Goal: Navigation & Orientation: Find specific page/section

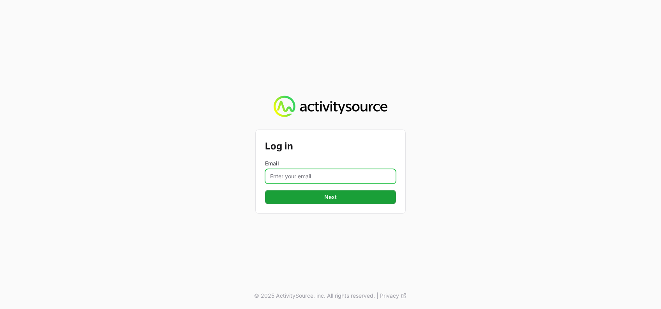
click at [306, 179] on input "Email" at bounding box center [330, 176] width 131 height 15
type input "[PERSON_NAME][EMAIL_ADDRESS][DOMAIN_NAME]"
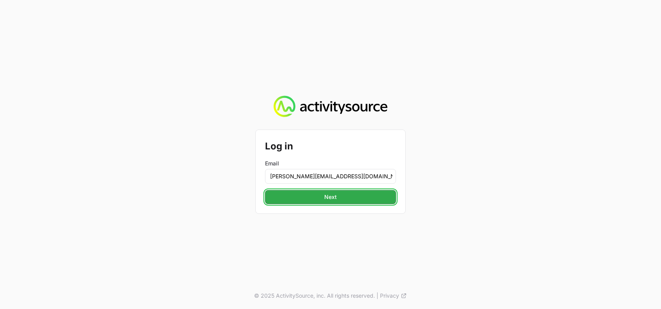
click at [349, 198] on span "Next" at bounding box center [331, 196] width 122 height 9
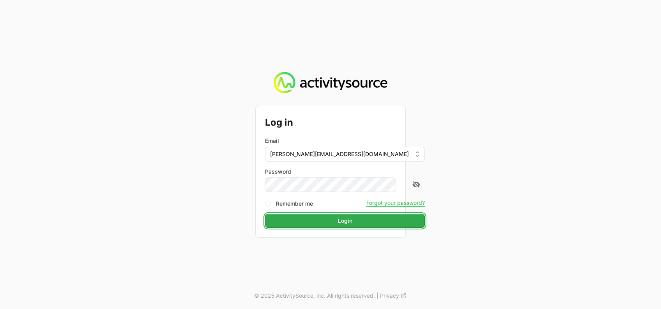
click at [327, 219] on span "Login" at bounding box center [345, 220] width 150 height 9
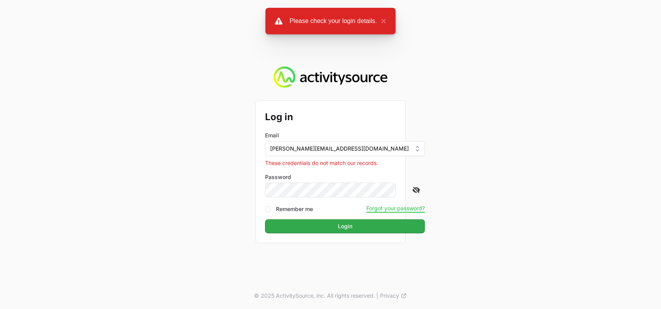
click at [413, 188] on icon at bounding box center [416, 190] width 7 height 6
click at [343, 234] on div "Log in Email [PERSON_NAME][EMAIL_ADDRESS][DOMAIN_NAME] These credentials do not…" at bounding box center [331, 172] width 150 height 142
click at [336, 228] on span "Login" at bounding box center [345, 225] width 150 height 9
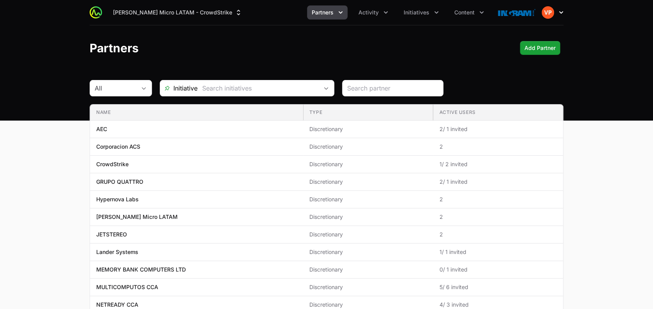
click at [560, 12] on icon "button" at bounding box center [561, 12] width 4 height 2
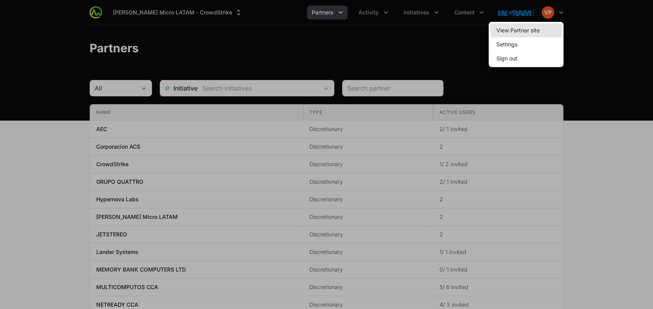
click at [541, 27] on link "View Partner site" at bounding box center [526, 30] width 72 height 14
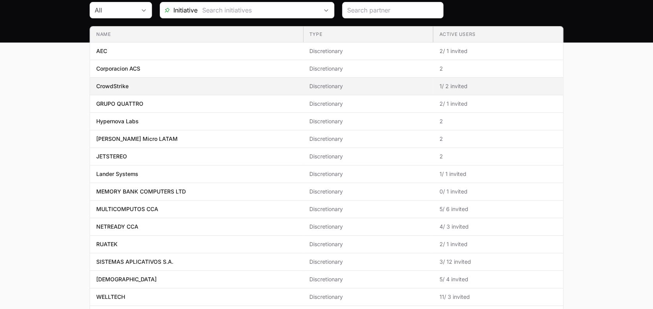
scroll to position [82, 0]
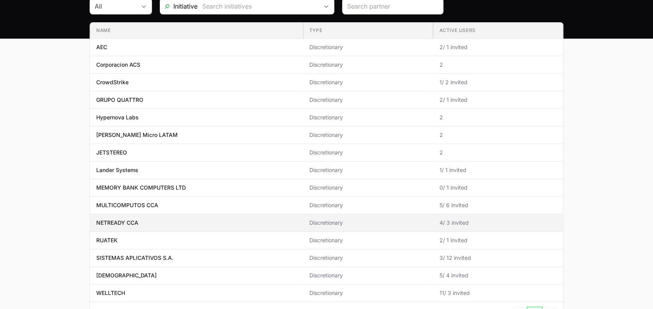
click at [287, 222] on span "NETREADY CCA" at bounding box center [196, 223] width 201 height 8
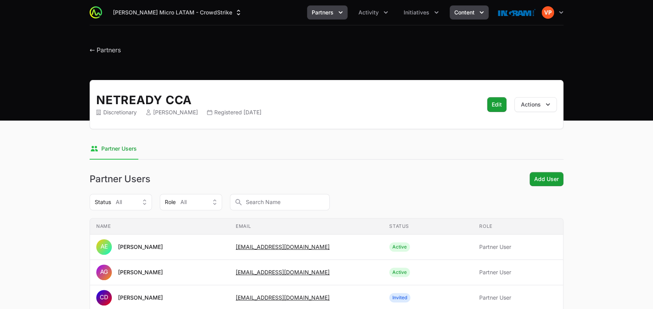
click at [475, 16] on button "Content" at bounding box center [469, 12] width 39 height 14
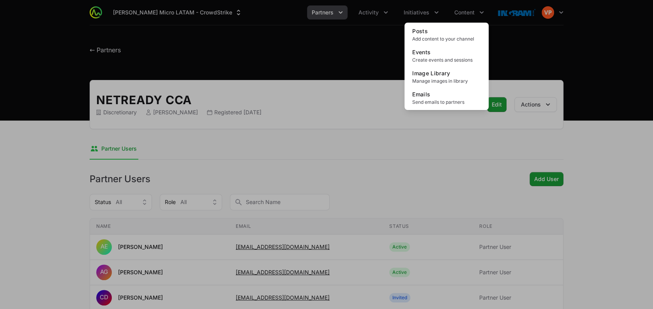
click at [417, 11] on div "Content menu" at bounding box center [326, 154] width 653 height 309
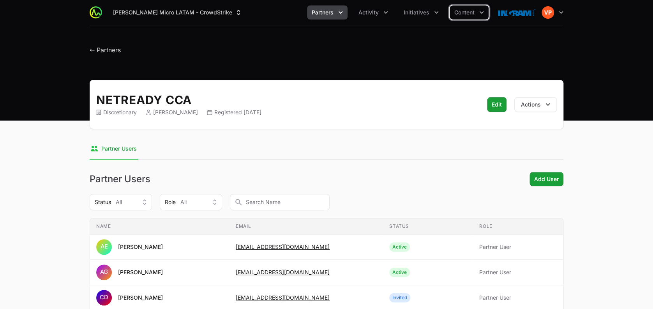
click at [417, 11] on span "Initiatives" at bounding box center [417, 13] width 26 height 8
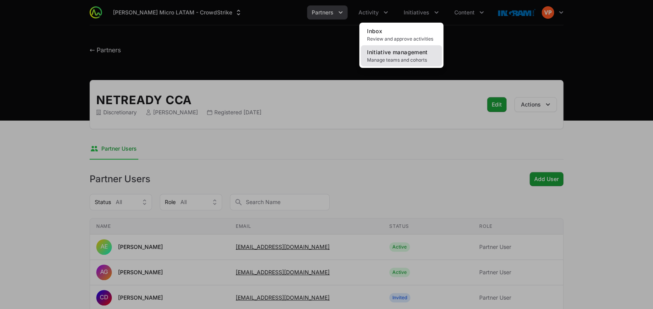
click at [398, 51] on span "Initiative management" at bounding box center [397, 52] width 60 height 7
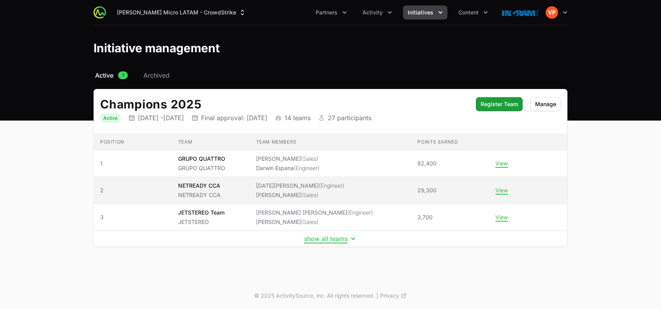
click at [249, 188] on td "Team NETREADY CCA NETREADY CCA" at bounding box center [211, 190] width 78 height 27
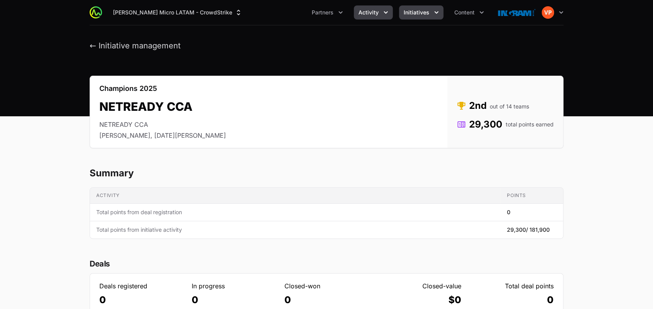
click at [371, 11] on span "Activity" at bounding box center [368, 13] width 20 height 8
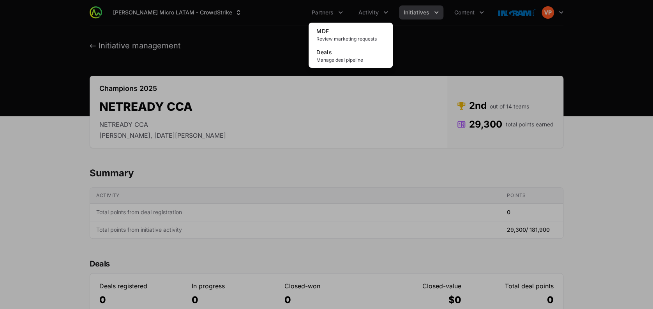
click at [327, 13] on div "Activity menu" at bounding box center [326, 154] width 653 height 309
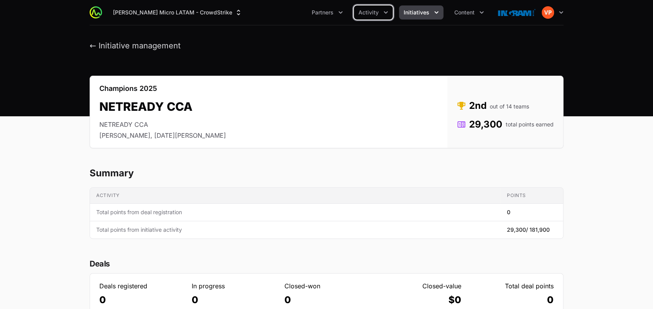
click at [327, 13] on span "Partners" at bounding box center [323, 13] width 22 height 8
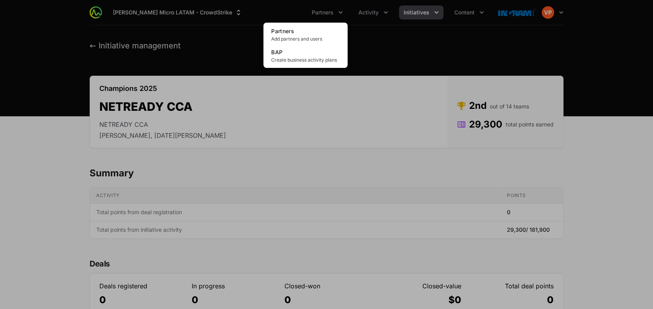
click at [351, 183] on div "Partners menu" at bounding box center [326, 154] width 653 height 309
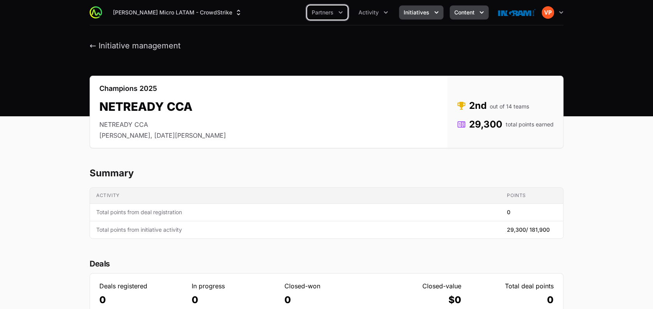
click at [464, 16] on span "Content" at bounding box center [464, 13] width 20 height 8
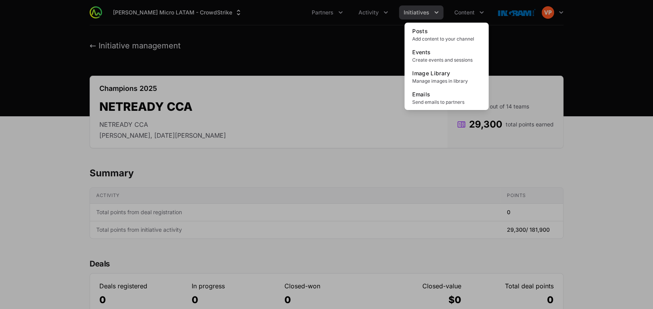
click at [427, 16] on div "Content menu" at bounding box center [326, 154] width 653 height 309
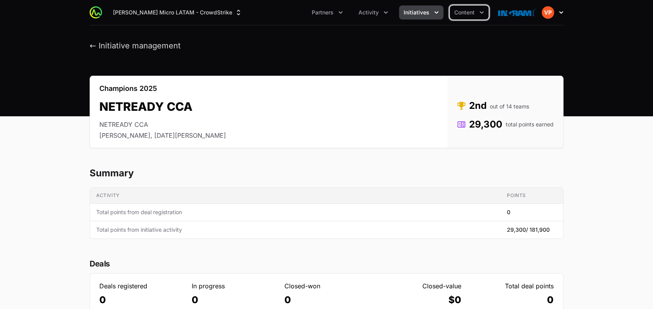
click at [557, 14] on icon "button" at bounding box center [561, 13] width 8 height 8
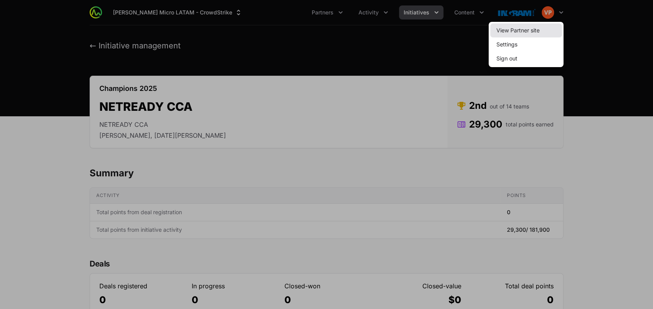
click at [525, 31] on link "View Partner site" at bounding box center [526, 30] width 72 height 14
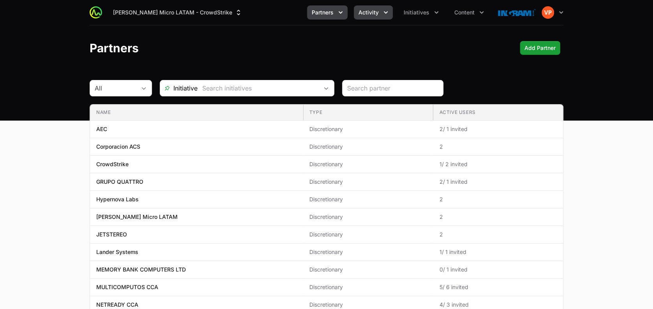
click at [380, 16] on button "Activity" at bounding box center [373, 12] width 39 height 14
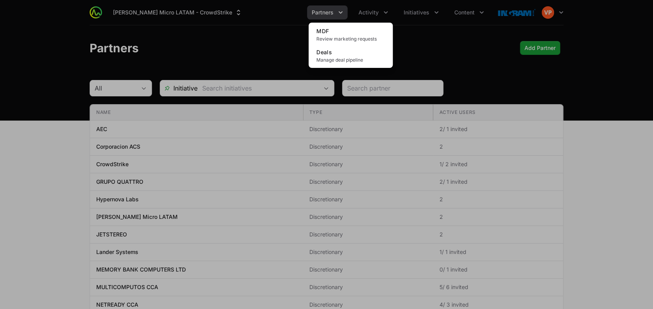
click at [477, 38] on div "Activity menu" at bounding box center [326, 154] width 653 height 309
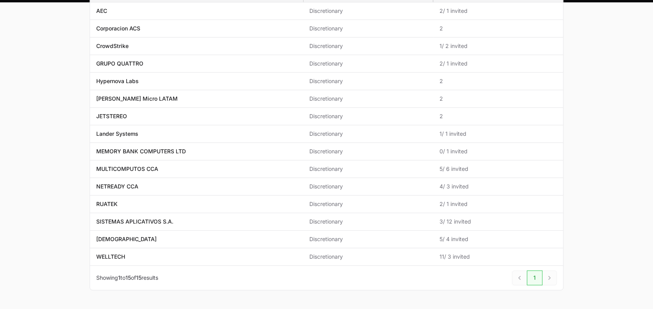
scroll to position [118, 0]
